Goal: Task Accomplishment & Management: Use online tool/utility

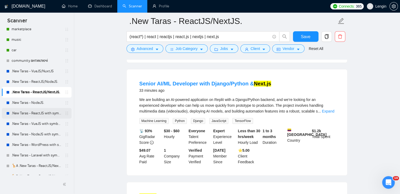
scroll to position [226, 0]
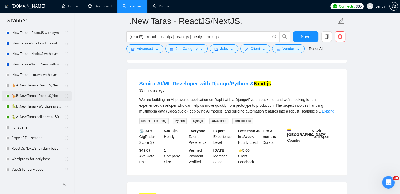
click at [39, 98] on link "🦒B .New Taras - ReactJS/NextJS rel exp 23/04" at bounding box center [37, 96] width 50 height 11
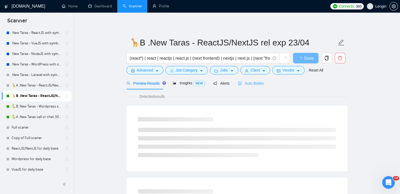
click at [252, 86] on div "Auto Bidder" at bounding box center [251, 83] width 26 height 12
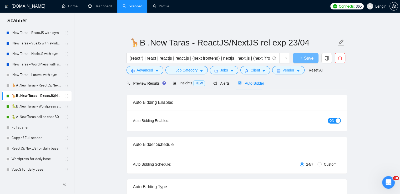
radio input "false"
radio input "true"
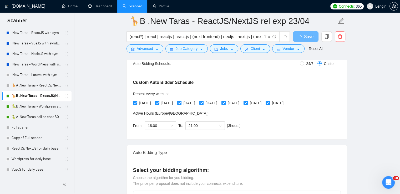
scroll to position [105, 0]
click at [219, 124] on span "21:00" at bounding box center [204, 125] width 33 height 8
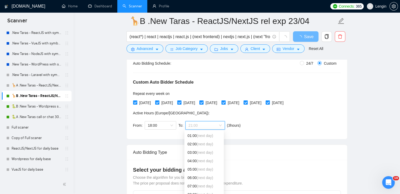
scroll to position [0, 0]
click at [212, 134] on span "(next day)" at bounding box center [205, 135] width 16 height 4
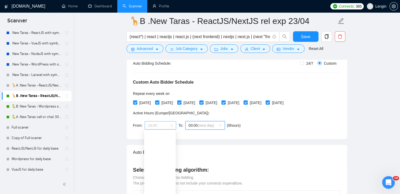
click at [170, 126] on span "18:00" at bounding box center [160, 125] width 25 height 8
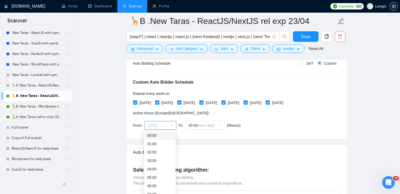
click at [155, 137] on div "00:00" at bounding box center [159, 135] width 25 height 6
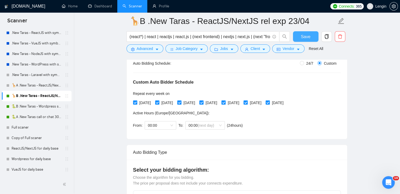
click at [301, 38] on span "Save" at bounding box center [305, 36] width 9 height 7
click at [37, 104] on link "🐍B .New Taras - Wordpress short 23/04" at bounding box center [37, 106] width 50 height 11
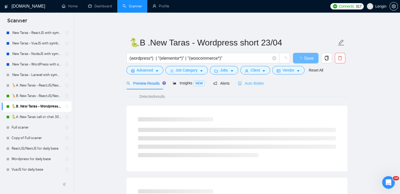
click at [252, 87] on div "Auto Bidder" at bounding box center [251, 83] width 26 height 12
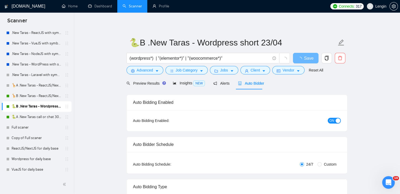
radio input "false"
radio input "true"
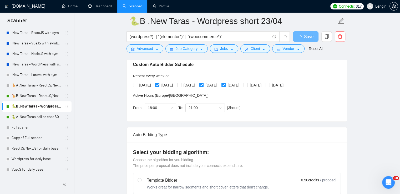
scroll to position [126, 0]
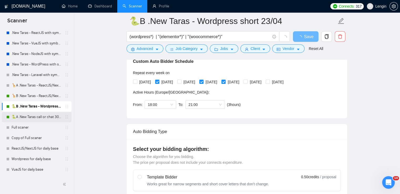
click at [30, 115] on link "🐍A .New Taras call or chat 30%view 0 reply 23/04" at bounding box center [37, 117] width 50 height 11
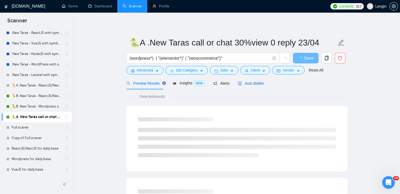
click at [252, 85] on span "Auto Bidder" at bounding box center [251, 83] width 26 height 4
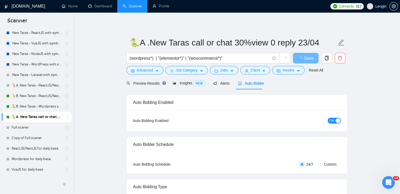
radio input "false"
radio input "true"
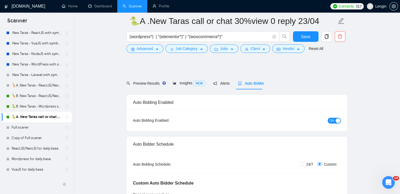
scroll to position [99, 0]
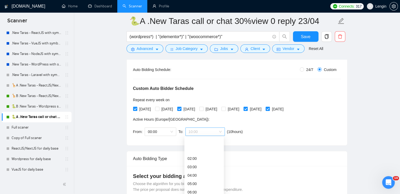
click at [217, 130] on span "10:00" at bounding box center [204, 132] width 33 height 8
click at [195, 143] on div "00:00 (next day)" at bounding box center [203, 142] width 33 height 6
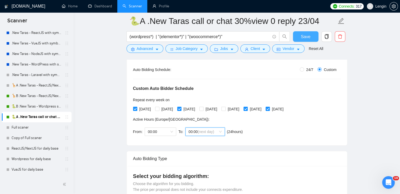
click at [301, 33] on button "Save" at bounding box center [305, 36] width 25 height 11
